Goal: Task Accomplishment & Management: Manage account settings

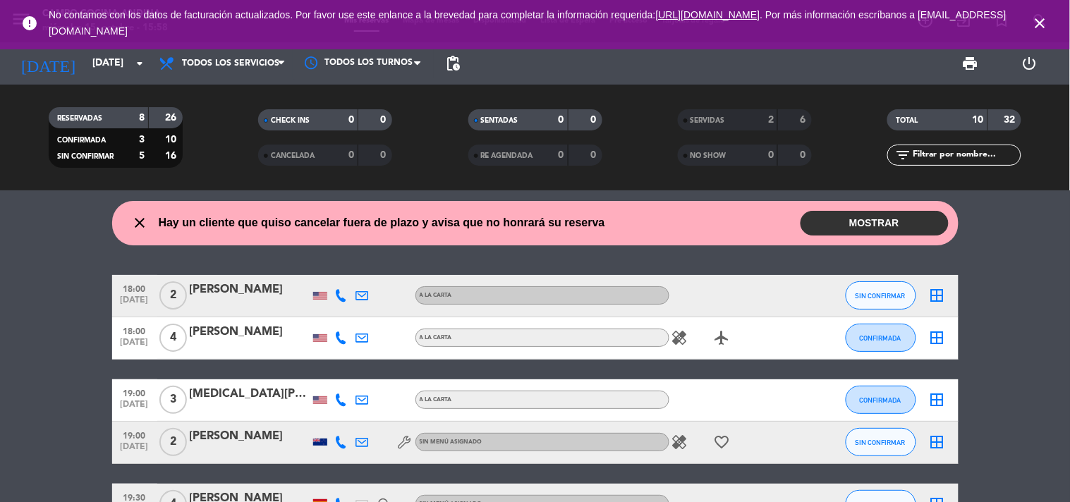
click at [891, 224] on button "MOSTRAR" at bounding box center [874, 223] width 148 height 25
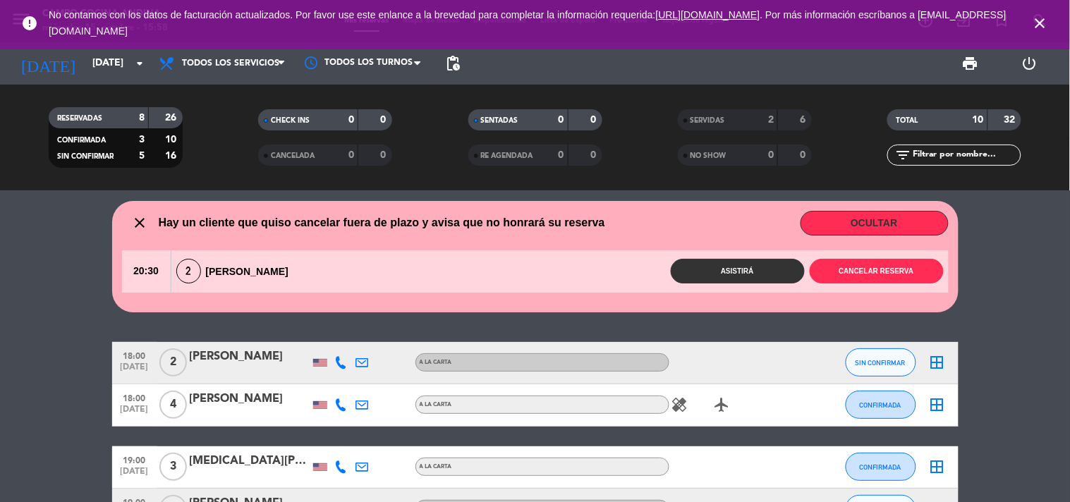
click at [1013, 334] on div "close Hay un cliente que quiso cancelar fuera de plazo y avisa que no honrará s…" at bounding box center [535, 346] width 1070 height 312
click at [1040, 17] on icon "close" at bounding box center [1040, 23] width 17 height 17
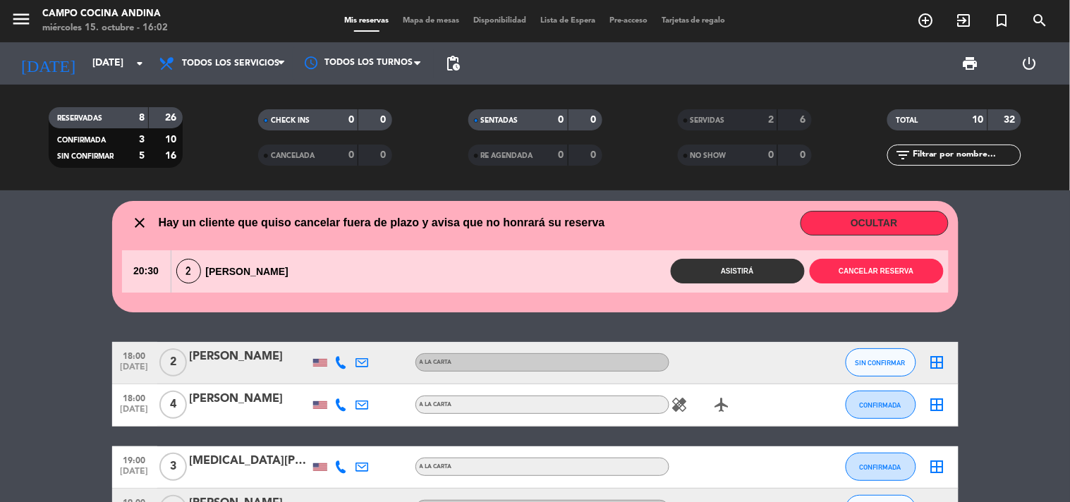
click at [66, 8] on div "Campo Cocina Andina" at bounding box center [105, 14] width 126 height 14
click at [18, 8] on icon "menu" at bounding box center [21, 18] width 21 height 21
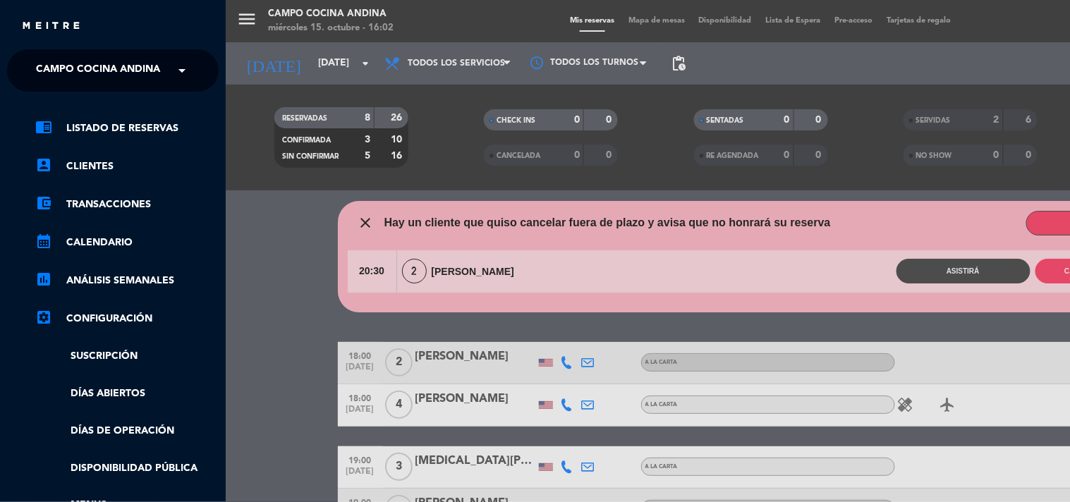
click at [163, 76] on div "× Campo Cocina Andina" at bounding box center [101, 71] width 143 height 30
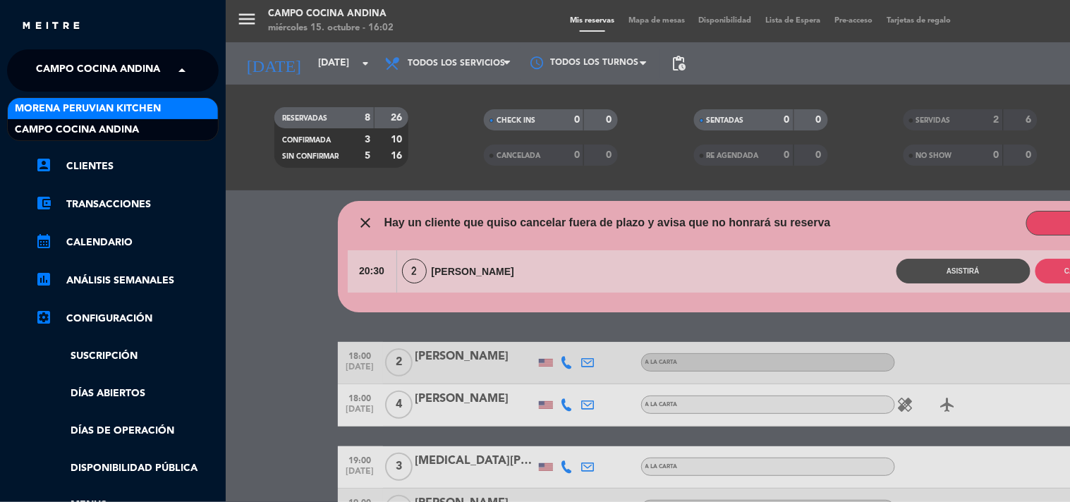
drag, startPoint x: 90, startPoint y: 109, endPoint x: 263, endPoint y: 142, distance: 175.9
click at [92, 109] on span "Morena Peruvian Kitchen" at bounding box center [88, 109] width 146 height 16
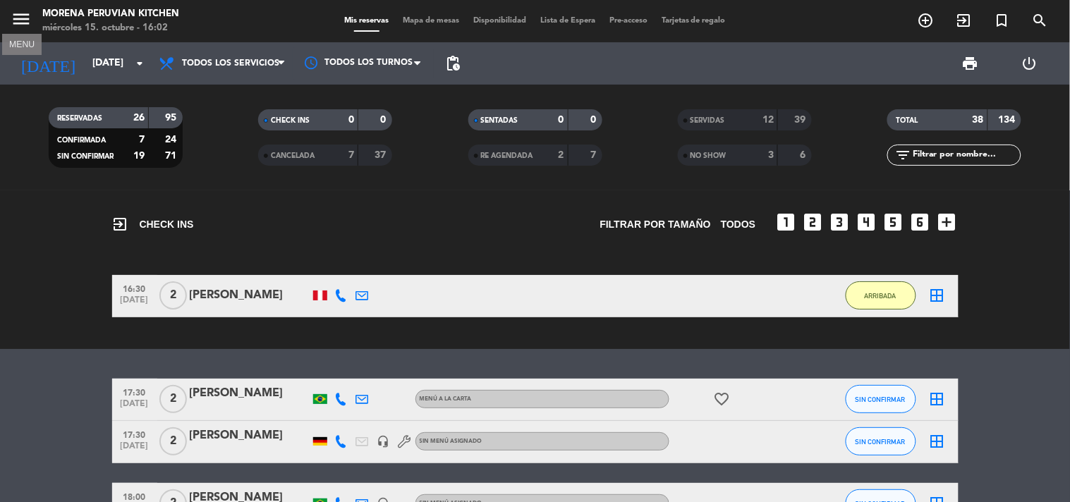
click at [28, 11] on icon "menu" at bounding box center [21, 18] width 21 height 21
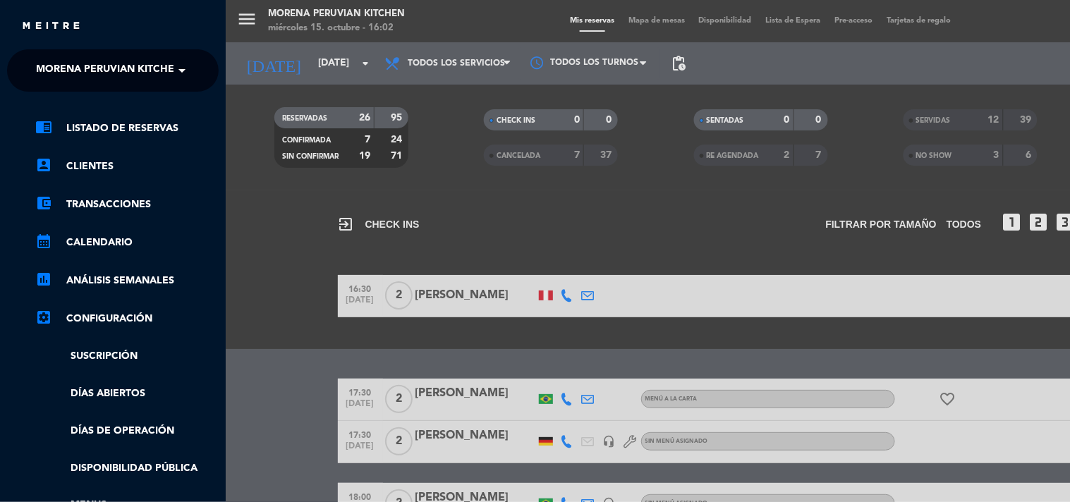
click at [125, 79] on span "Morena Peruvian Kitchen" at bounding box center [109, 71] width 146 height 30
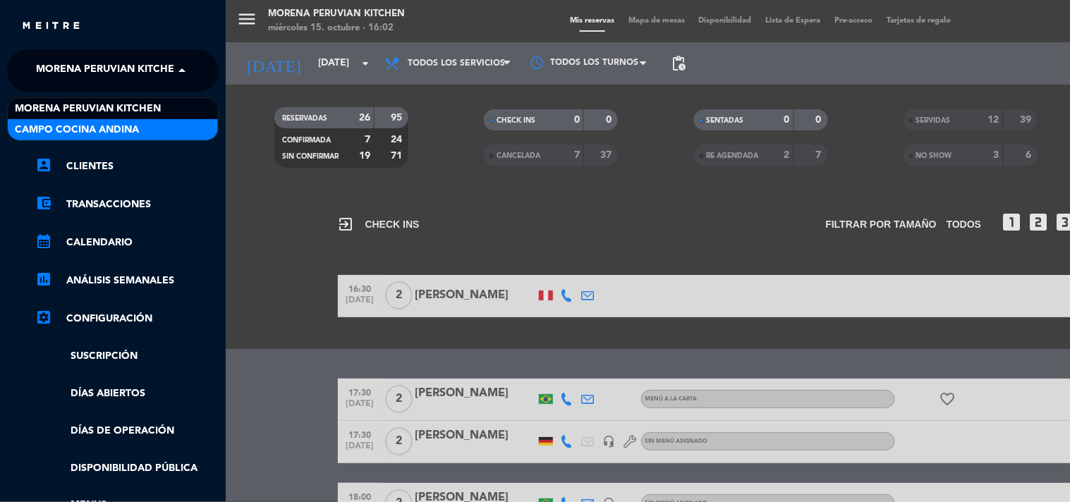
click at [123, 130] on span "Campo Cocina Andina" at bounding box center [77, 130] width 124 height 16
